Goal: Check status: Check status

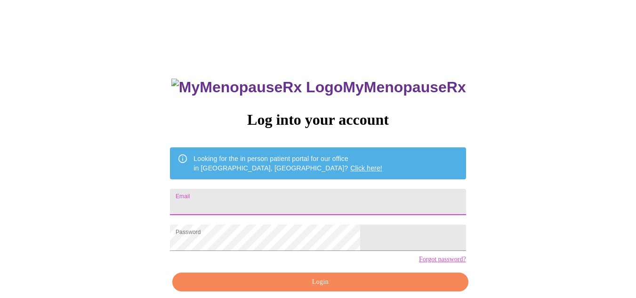
click at [267, 195] on input "Email" at bounding box center [317, 202] width 295 height 26
type input "[EMAIL_ADDRESS][DOMAIN_NAME]"
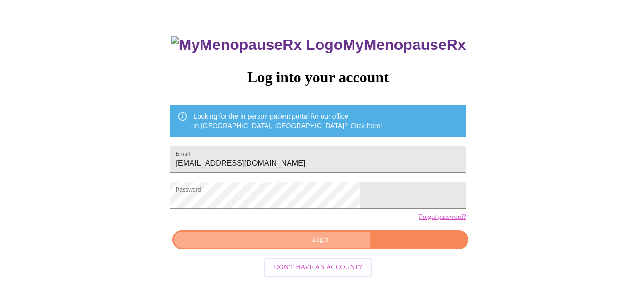
click at [325, 246] on span "Login" at bounding box center [320, 240] width 274 height 12
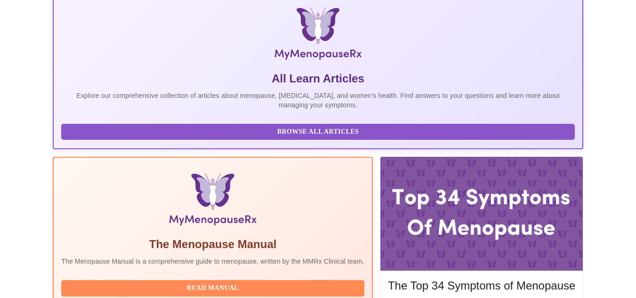
scroll to position [217, 0]
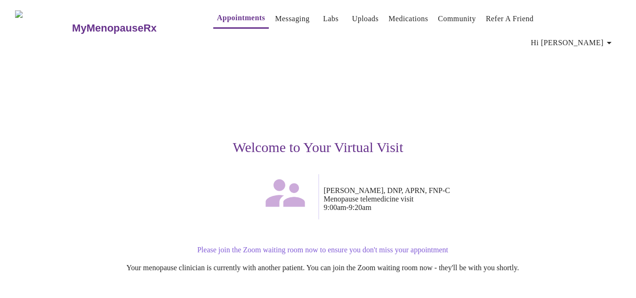
click at [315, 221] on div "Welcome to Your Virtual Visit [PERSON_NAME], DNP, APRN, FNP-C Menopause telemed…" at bounding box center [318, 223] width 580 height 342
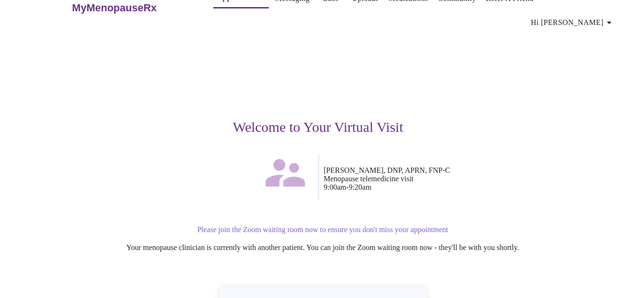
scroll to position [95, 0]
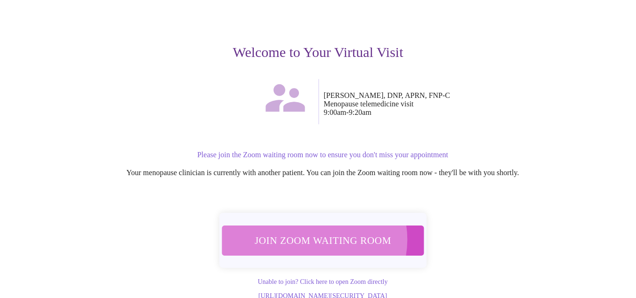
click at [315, 231] on span "Join Zoom Waiting Room" at bounding box center [323, 239] width 178 height 17
